Goal: Complete application form

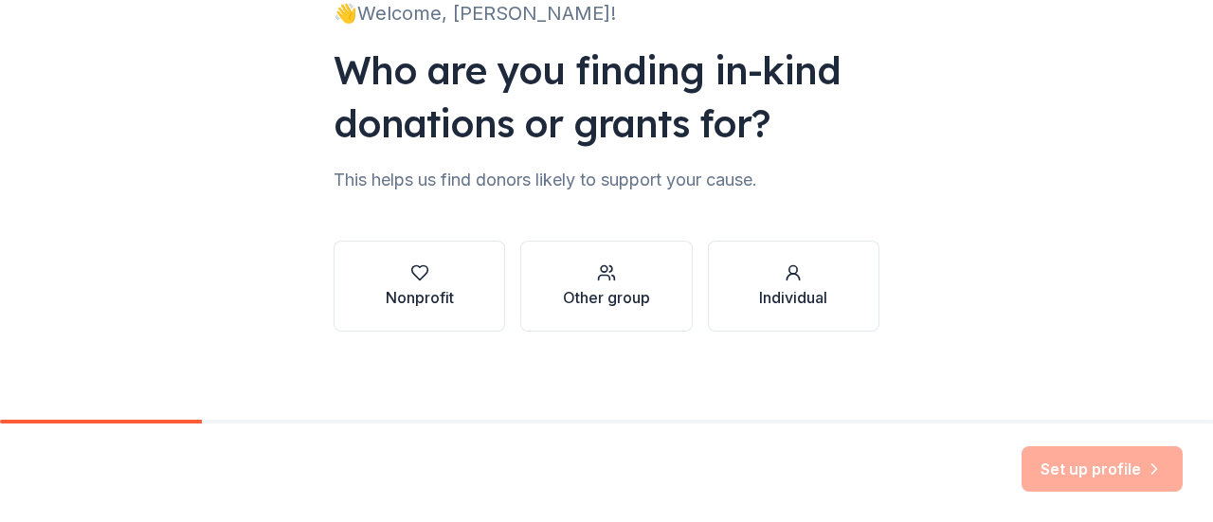
scroll to position [155, 0]
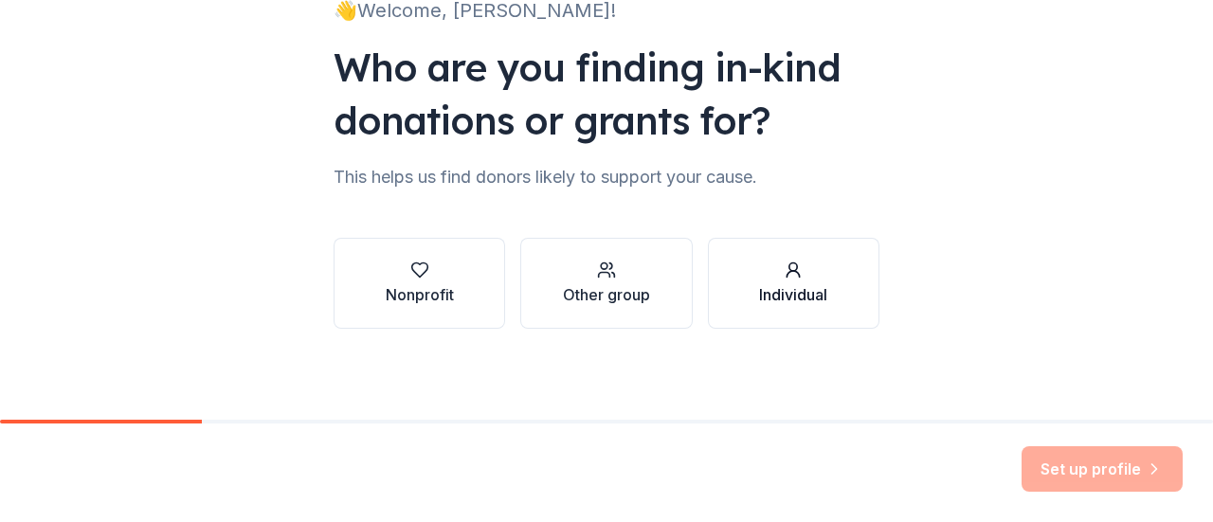
click at [791, 283] on div "Individual" at bounding box center [793, 294] width 68 height 23
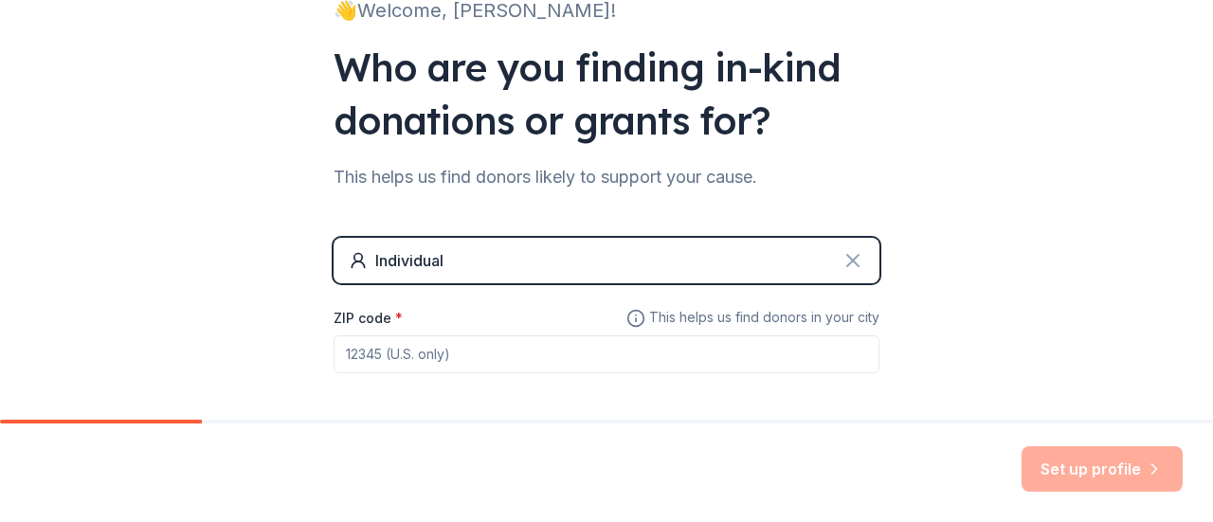
click at [847, 255] on icon at bounding box center [852, 260] width 11 height 11
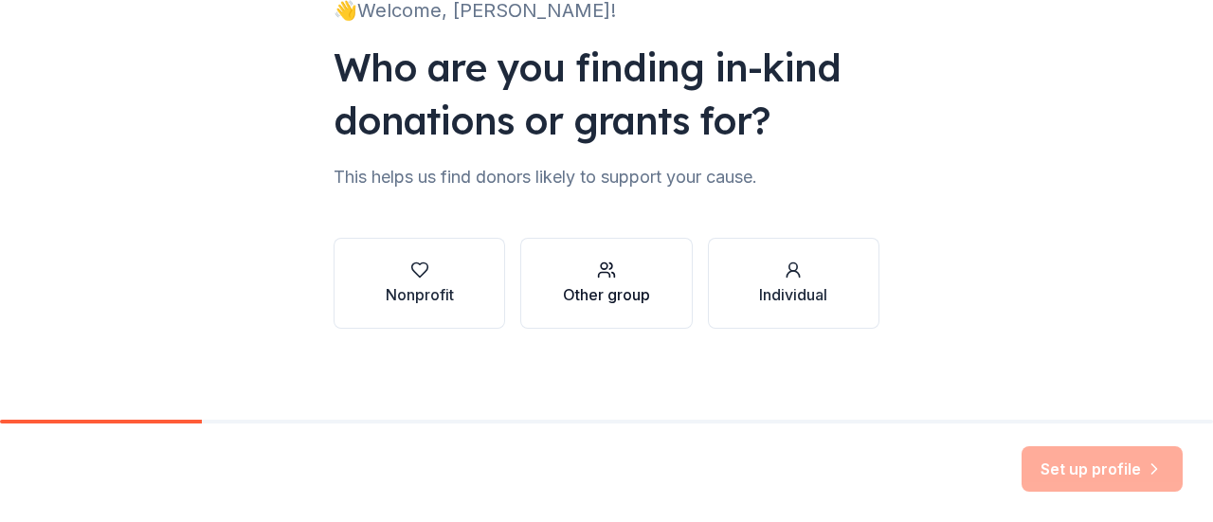
click at [624, 265] on div "button" at bounding box center [606, 270] width 87 height 19
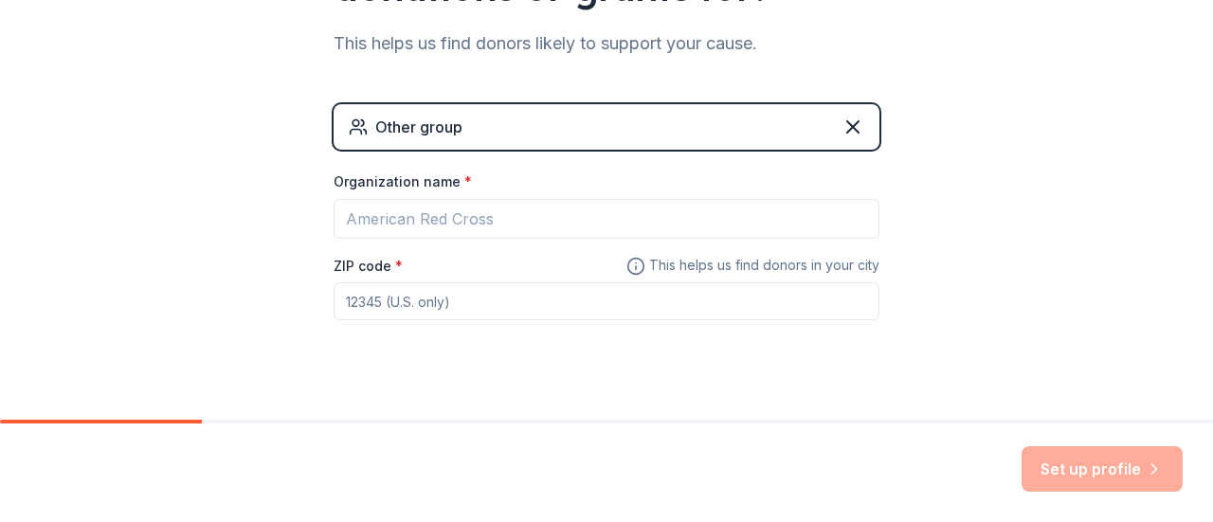
scroll to position [316, 0]
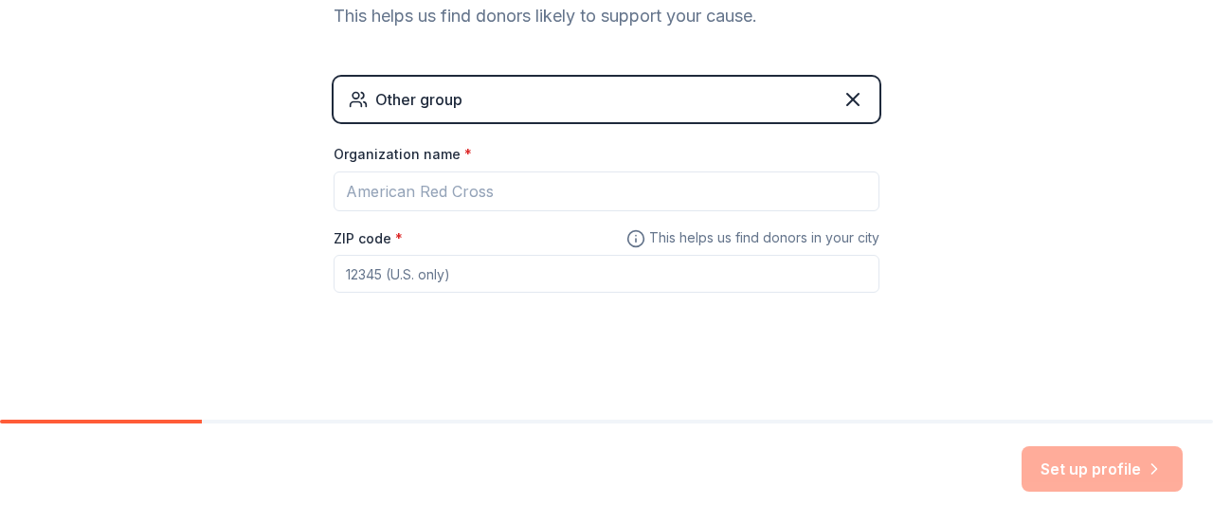
click at [395, 103] on div "Other group" at bounding box center [418, 99] width 87 height 23
click at [859, 88] on div "Other group" at bounding box center [607, 99] width 546 height 45
click at [841, 100] on icon at bounding box center [852, 99] width 23 height 23
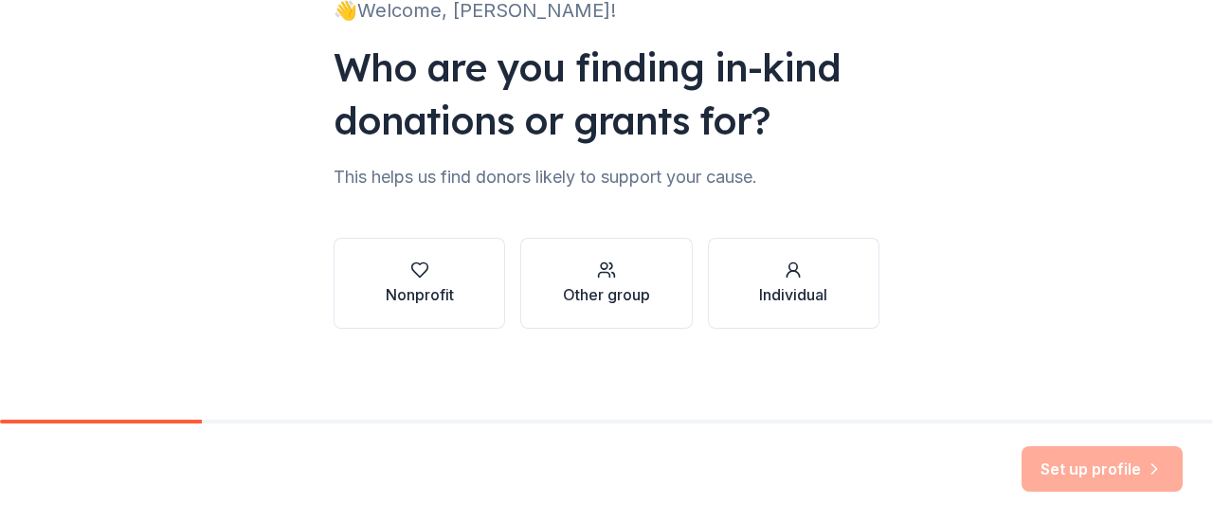
scroll to position [155, 0]
click at [410, 276] on icon "button" at bounding box center [419, 270] width 19 height 19
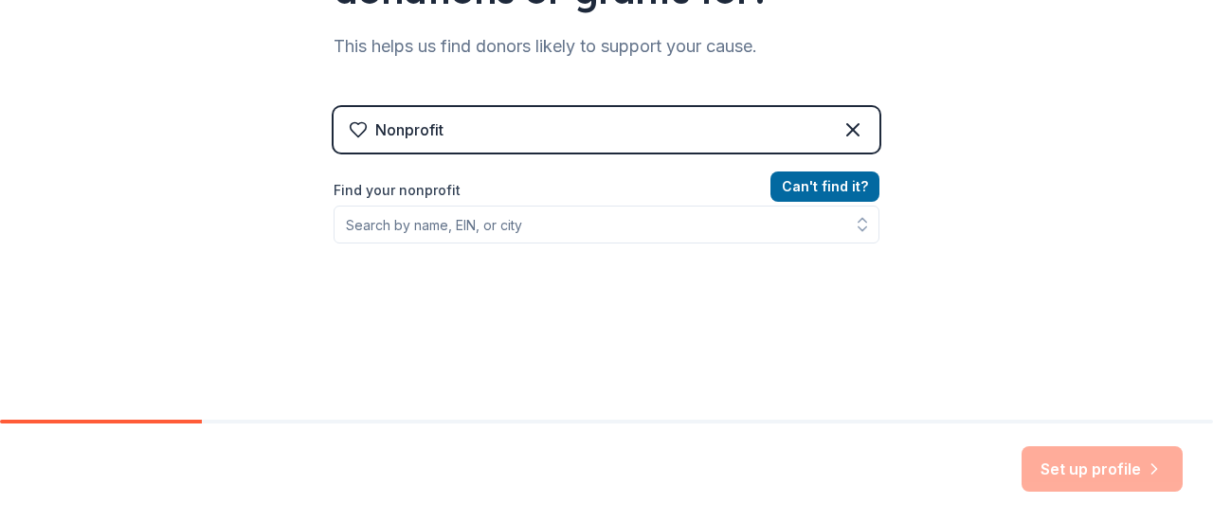
scroll to position [284, 0]
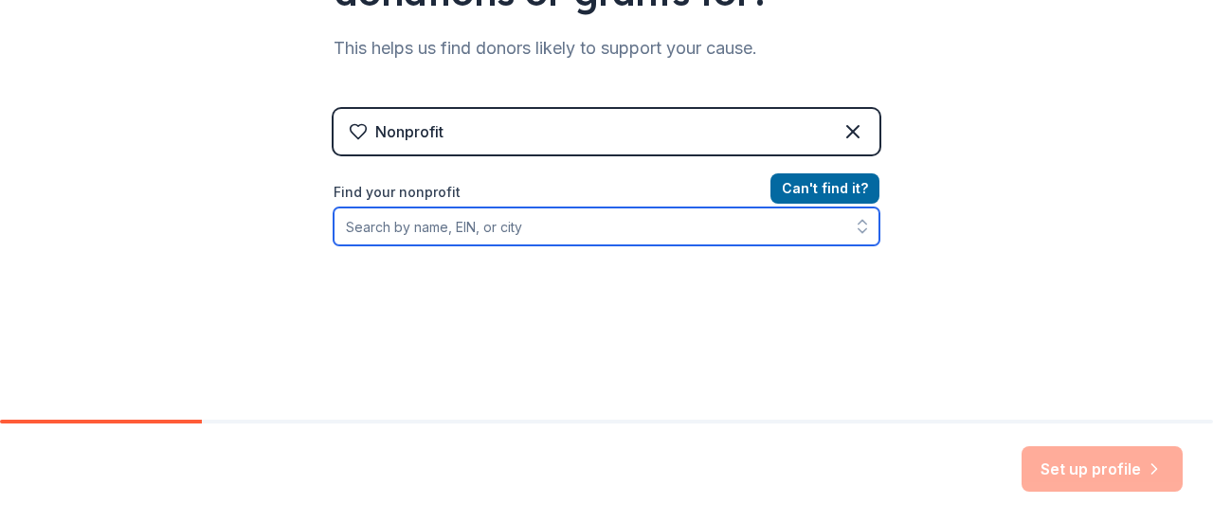
click at [821, 221] on input "Find your nonprofit" at bounding box center [607, 227] width 546 height 38
click at [859, 221] on icon "button" at bounding box center [863, 222] width 8 height 4
click at [859, 229] on icon "button" at bounding box center [863, 231] width 8 height 4
click at [584, 230] on input "Find your nonprofit" at bounding box center [607, 227] width 546 height 38
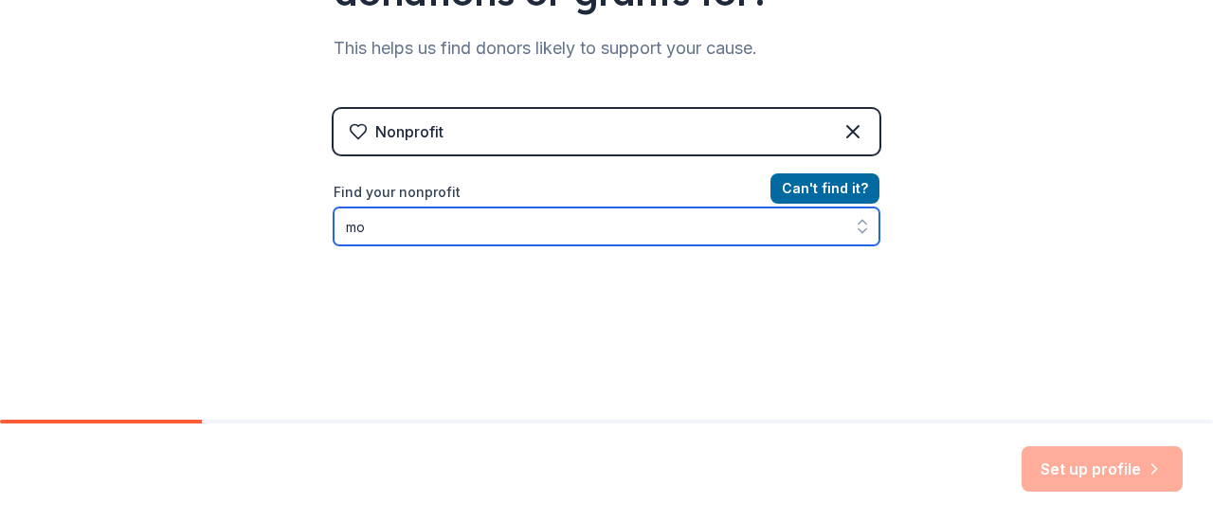
type input "moz"
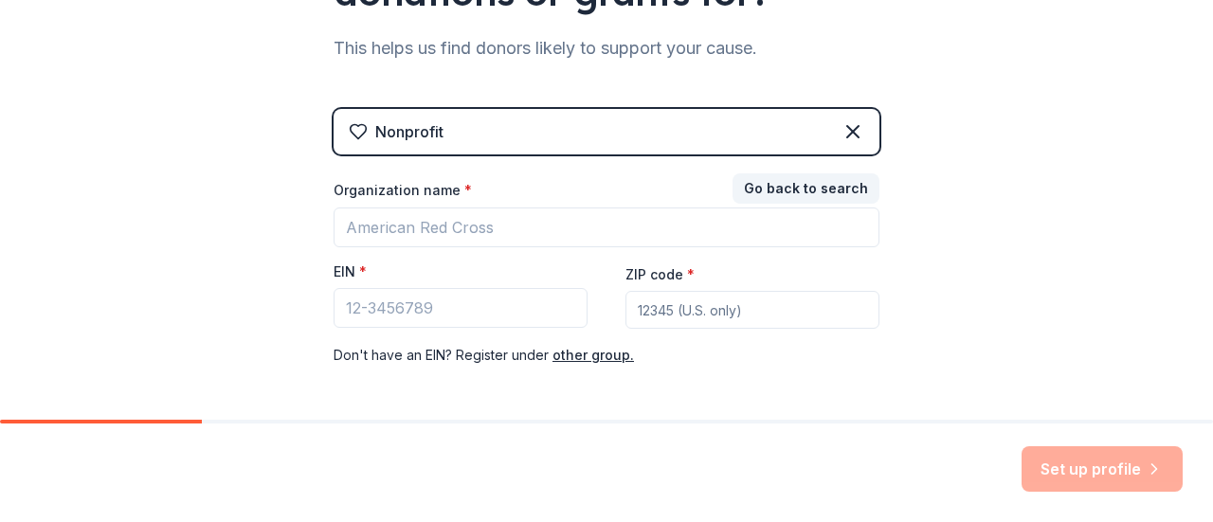
click at [231, 192] on div "👋 Welcome, [PERSON_NAME]! Who are you finding in-kind donations or grants for? …" at bounding box center [606, 106] width 1213 height 780
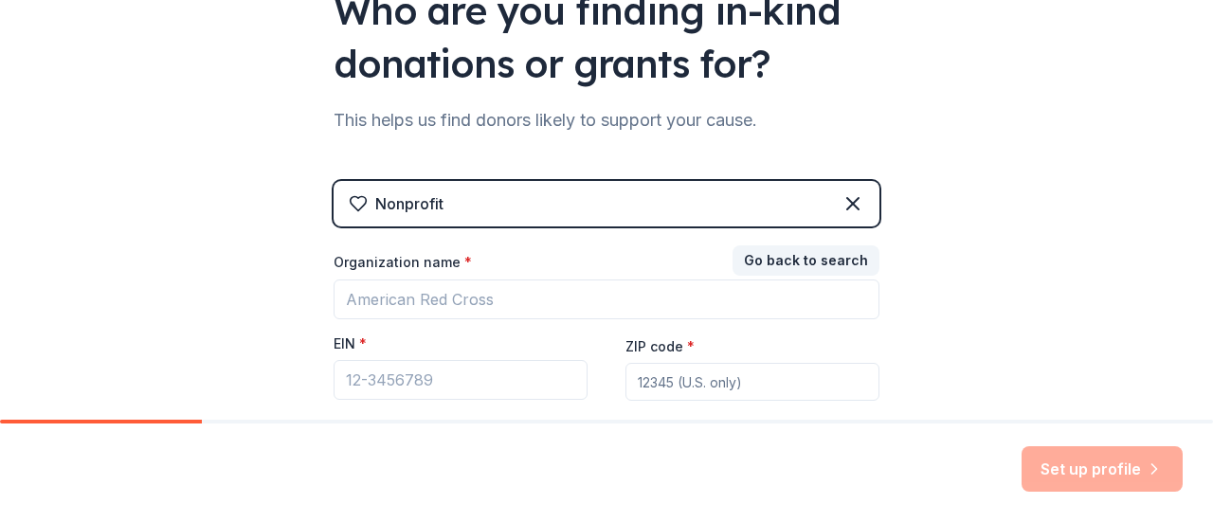
scroll to position [227, 0]
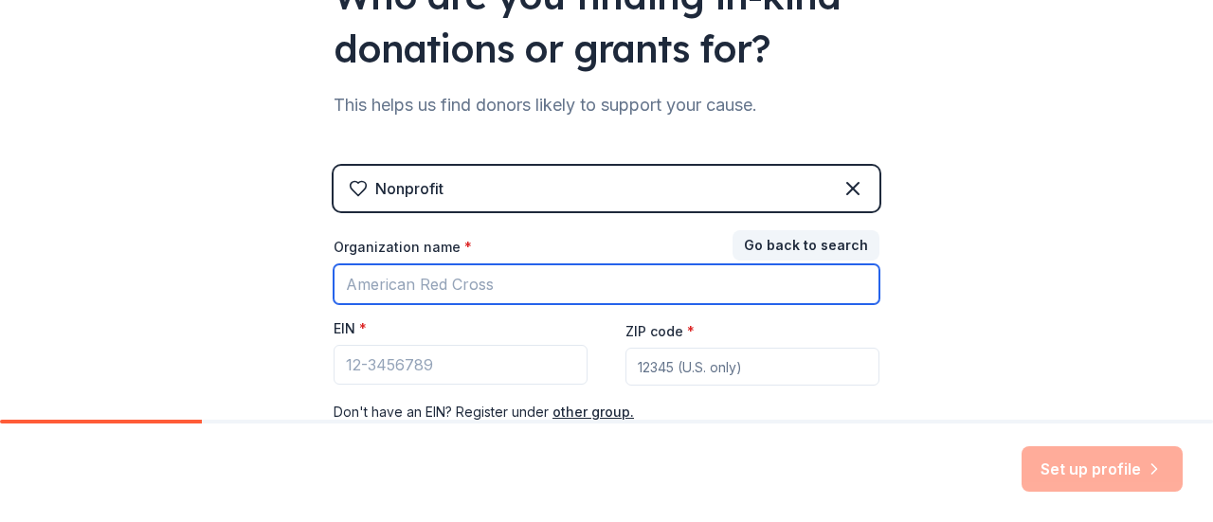
click at [520, 275] on input "Organization name *" at bounding box center [607, 284] width 546 height 40
type input "Themba"
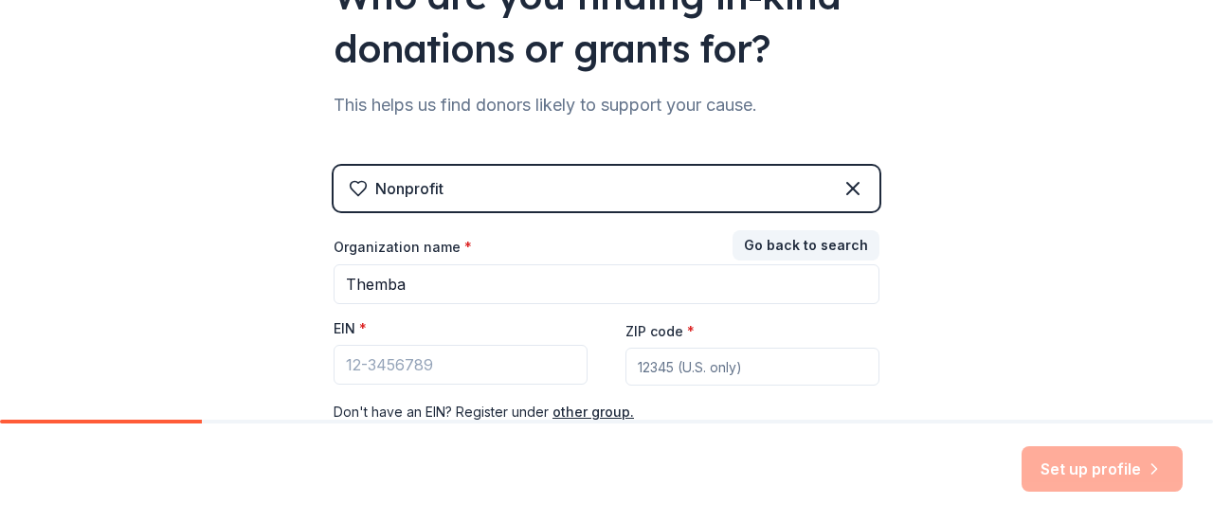
click at [678, 362] on input "ZIP code *" at bounding box center [752, 367] width 254 height 38
type input "3200"
